Goal: Task Accomplishment & Management: Use online tool/utility

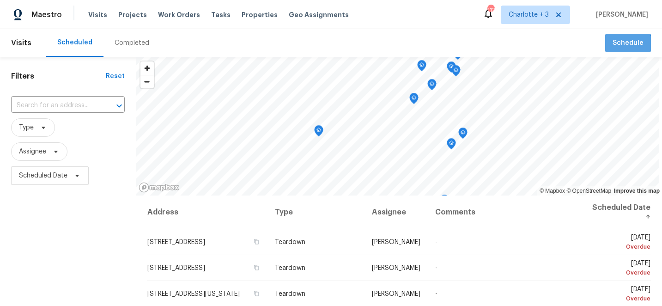
click at [619, 51] on button "Schedule" at bounding box center [628, 43] width 46 height 19
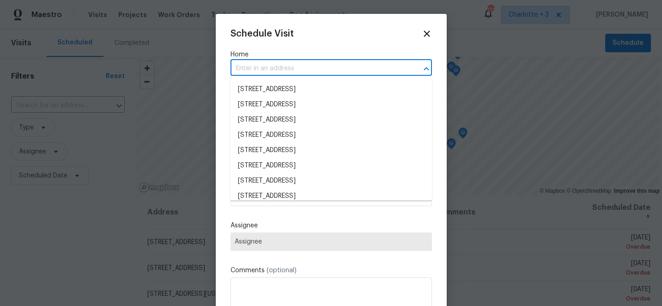
click at [260, 67] on input "text" at bounding box center [317, 68] width 175 height 14
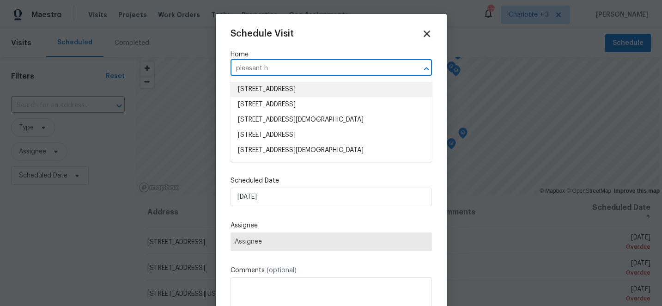
type input "pleasant h"
click at [426, 32] on icon at bounding box center [426, 33] width 11 height 11
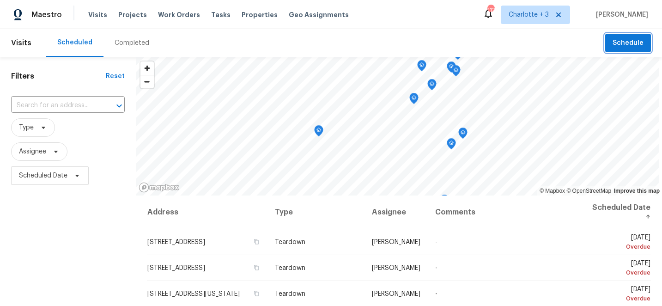
click at [625, 39] on span "Schedule" at bounding box center [627, 43] width 31 height 12
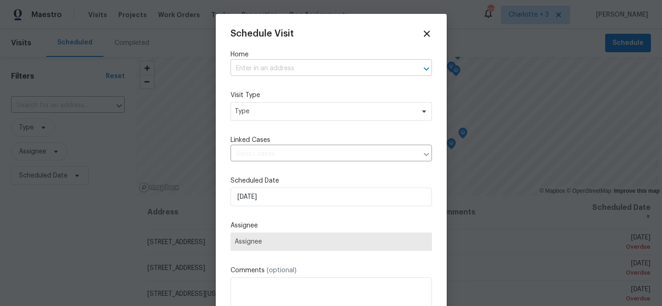
click at [258, 65] on input "text" at bounding box center [317, 68] width 175 height 14
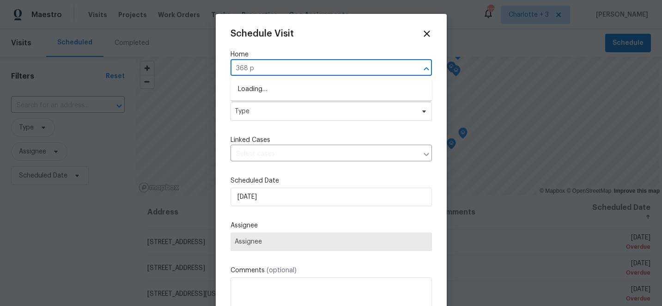
type input "368 pl"
click at [274, 91] on li "[STREET_ADDRESS]" at bounding box center [330, 89] width 201 height 15
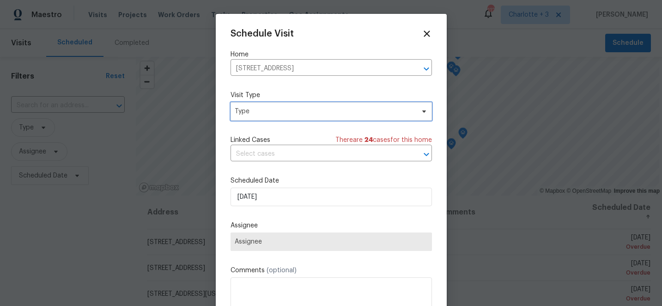
click at [296, 115] on span "Type" at bounding box center [325, 111] width 180 height 9
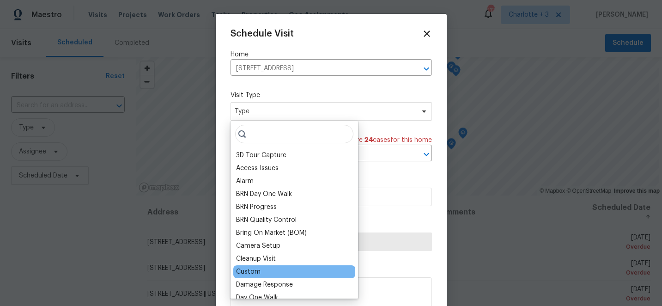
click at [245, 273] on div "Custom" at bounding box center [248, 271] width 24 height 9
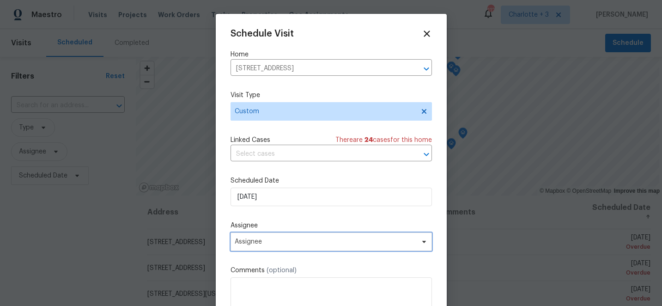
click at [270, 240] on span "Assignee" at bounding box center [325, 241] width 181 height 7
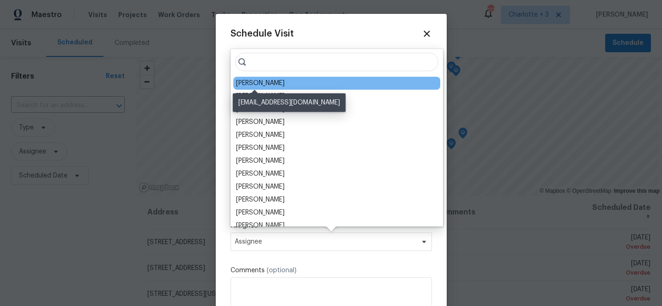
click at [257, 81] on div "[PERSON_NAME]" at bounding box center [260, 82] width 48 height 9
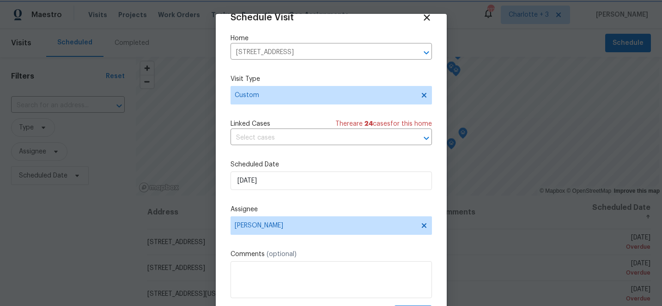
scroll to position [45, 0]
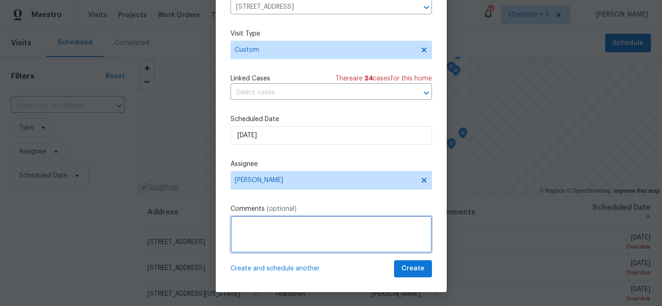
click at [254, 234] on textarea at bounding box center [330, 234] width 201 height 37
click at [271, 228] on textarea "remove brid nes at front porch" at bounding box center [330, 234] width 201 height 37
click at [283, 226] on textarea "remove bird nes at front porch" at bounding box center [330, 234] width 201 height 37
type textarea "remove bird nest at front porch"
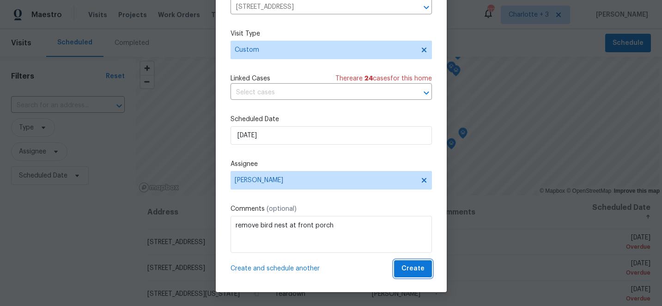
click at [405, 265] on span "Create" at bounding box center [412, 269] width 23 height 12
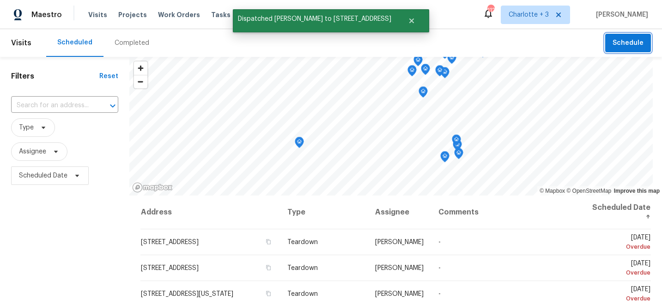
scroll to position [0, 0]
click at [132, 14] on span "Projects" at bounding box center [132, 14] width 29 height 9
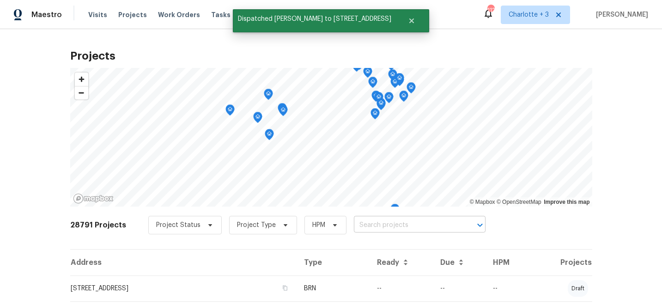
click at [366, 226] on input "text" at bounding box center [407, 225] width 106 height 14
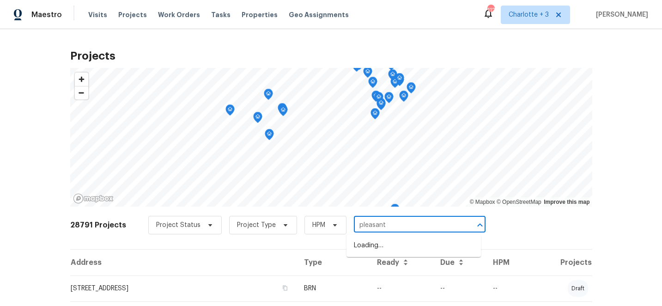
type input "pleasant h"
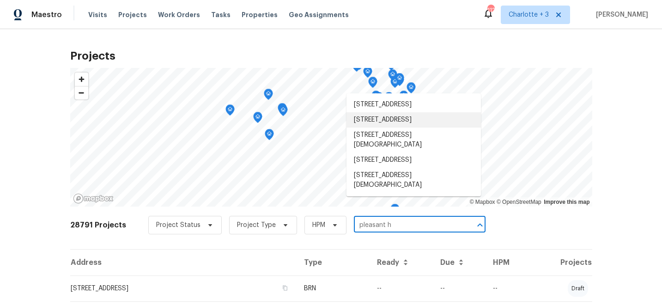
click at [414, 127] on li "[STREET_ADDRESS]" at bounding box center [413, 119] width 134 height 15
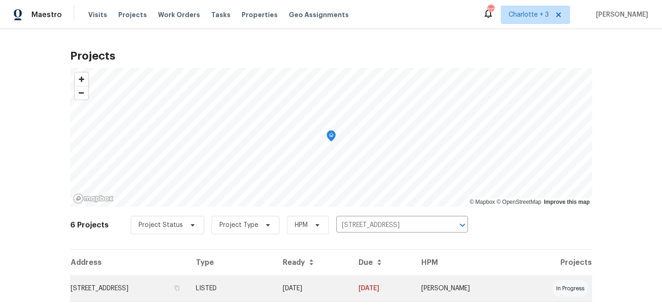
click at [350, 285] on td "[DATE]" at bounding box center [312, 288] width 75 height 26
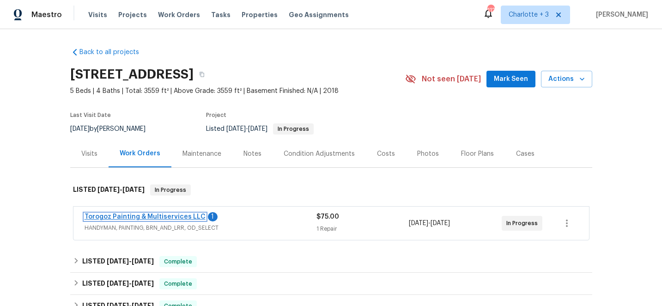
click at [132, 218] on link "Torogoz Painting & Multiservices LLC" at bounding box center [144, 216] width 121 height 6
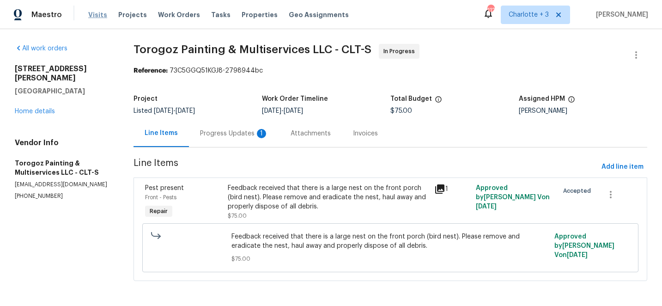
click at [95, 15] on span "Visits" at bounding box center [97, 14] width 19 height 9
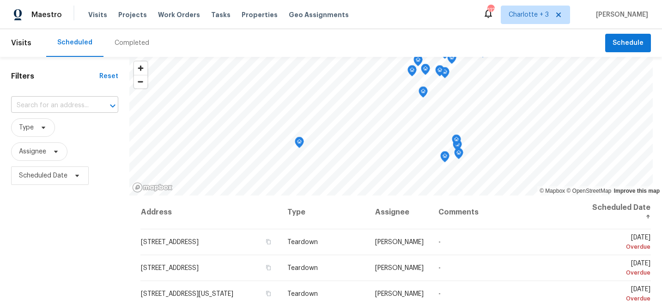
click at [64, 107] on input "text" at bounding box center [51, 105] width 81 height 14
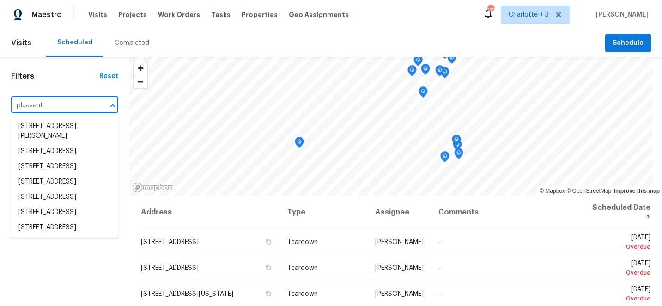
type input "pleasant h"
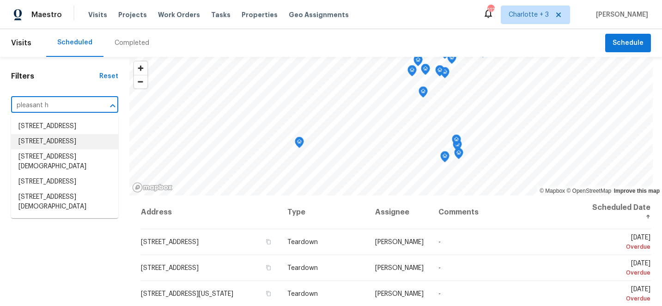
click at [37, 149] on li "[STREET_ADDRESS]" at bounding box center [64, 141] width 107 height 15
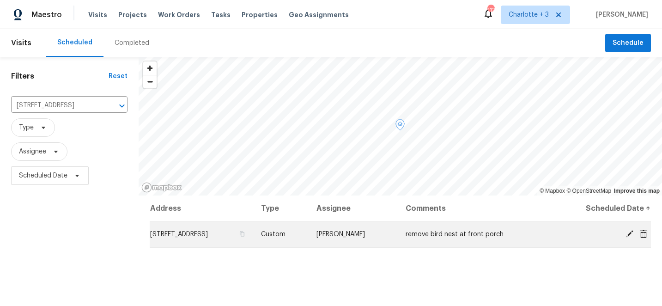
click at [630, 234] on icon at bounding box center [628, 233] width 7 height 7
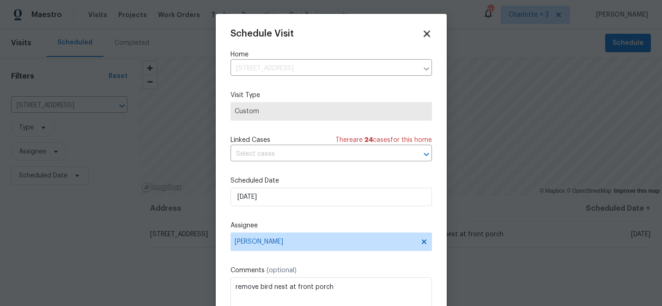
click at [428, 36] on icon at bounding box center [426, 33] width 6 height 6
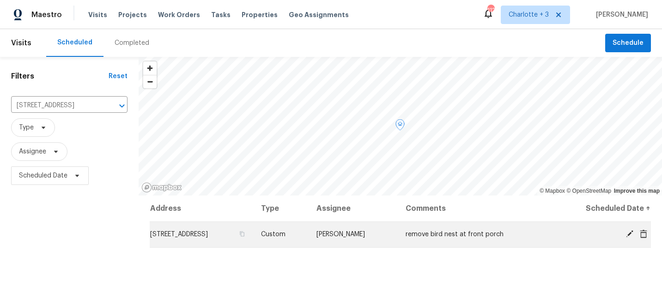
click at [646, 232] on icon at bounding box center [642, 233] width 7 height 8
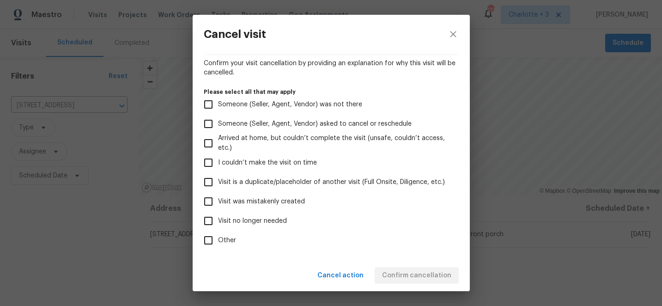
scroll to position [65, 0]
click at [210, 201] on input "Visit was mistakenly created" at bounding box center [207, 200] width 19 height 19
checkbox input "true"
click at [413, 271] on span "Confirm cancellation" at bounding box center [416, 276] width 69 height 12
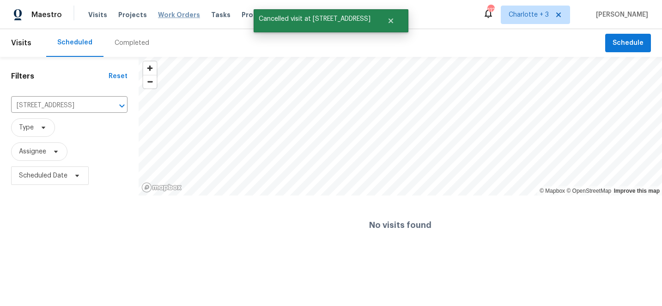
click at [169, 16] on span "Work Orders" at bounding box center [179, 14] width 42 height 9
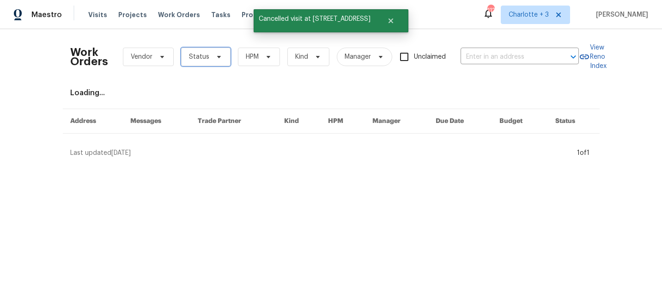
click at [201, 60] on span "Status" at bounding box center [199, 56] width 20 height 9
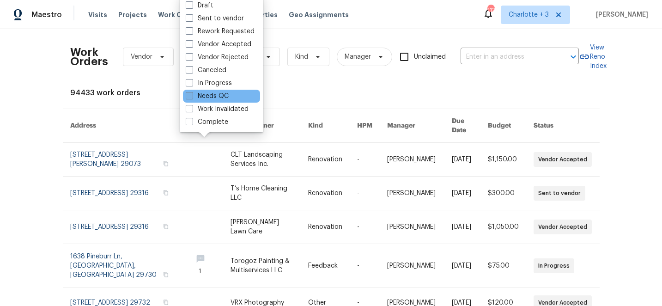
click at [191, 96] on span at bounding box center [189, 95] width 7 height 7
click at [191, 96] on input "Needs QC" at bounding box center [189, 94] width 6 height 6
checkbox input "true"
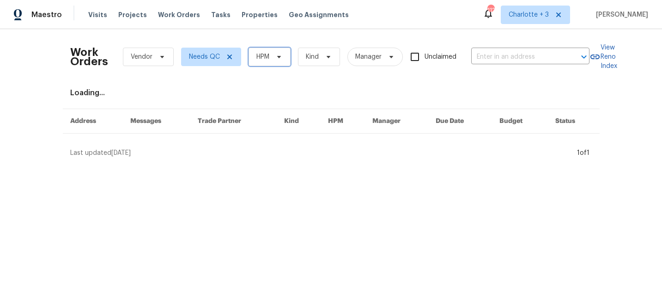
click at [261, 60] on span "HPM" at bounding box center [262, 56] width 13 height 9
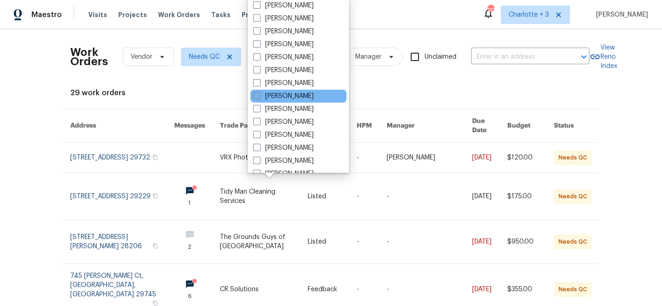
click at [256, 95] on span at bounding box center [256, 95] width 7 height 7
click at [256, 95] on input "[PERSON_NAME]" at bounding box center [256, 94] width 6 height 6
checkbox input "true"
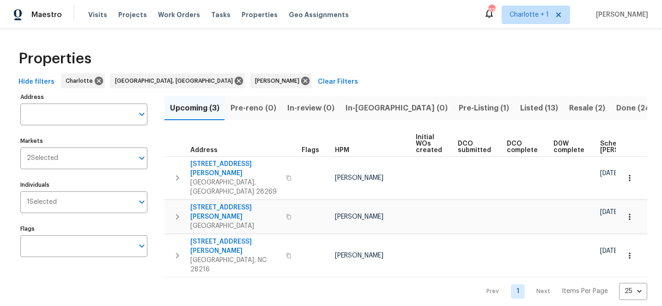
click at [520, 107] on span "Listed (13)" at bounding box center [539, 108] width 38 height 13
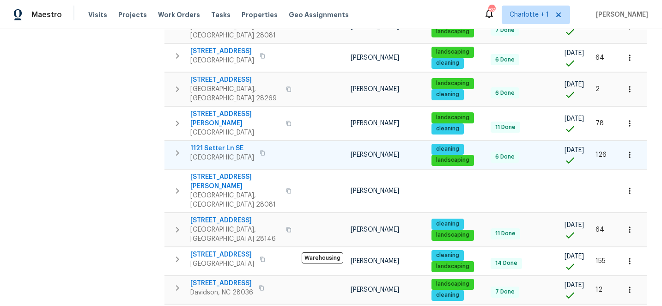
scroll to position [258, 0]
